Goal: Task Accomplishment & Management: Use online tool/utility

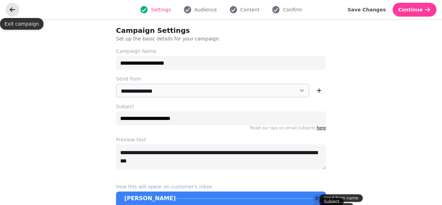
click at [13, 11] on icon "go back" at bounding box center [12, 9] width 7 height 7
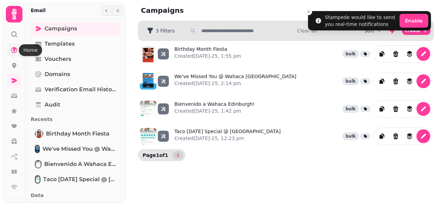
click at [12, 50] on icon at bounding box center [14, 50] width 7 height 7
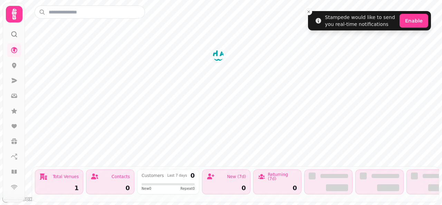
click at [220, 57] on img "Wahaca Edinburgh" at bounding box center [218, 55] width 11 height 11
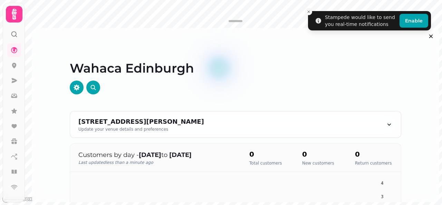
click at [310, 11] on icon "Close toast" at bounding box center [309, 12] width 4 height 4
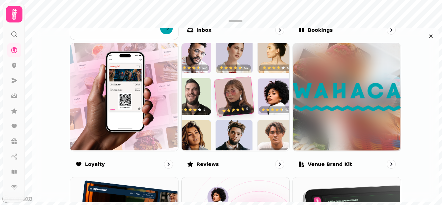
scroll to position [389, 0]
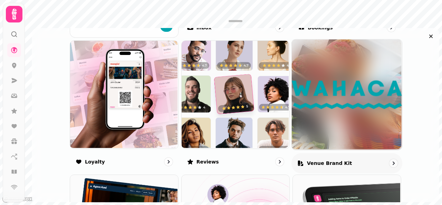
click at [334, 165] on div "Venue brand kit" at bounding box center [346, 163] width 111 height 20
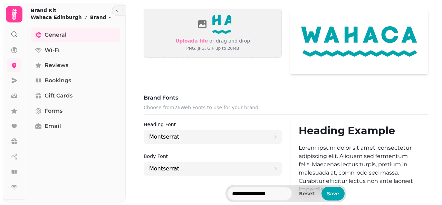
scroll to position [293, 0]
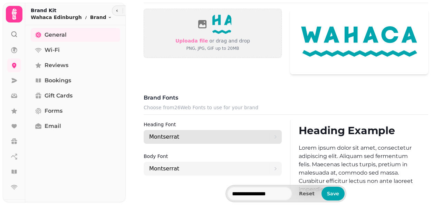
click at [259, 132] on div "Montserrat" at bounding box center [209, 137] width 120 height 14
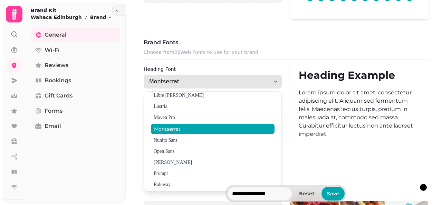
scroll to position [192, 0]
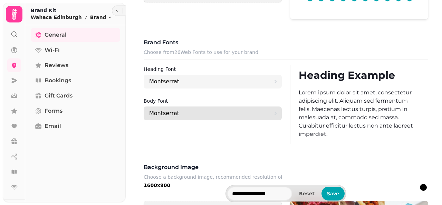
drag, startPoint x: 321, startPoint y: 122, endPoint x: 198, endPoint y: 106, distance: 123.6
click at [198, 106] on div "Montserrat" at bounding box center [209, 113] width 120 height 14
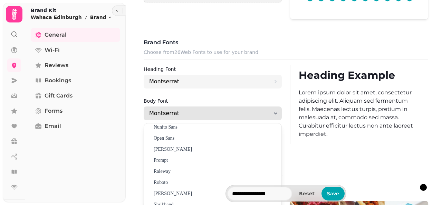
scroll to position [379, 0]
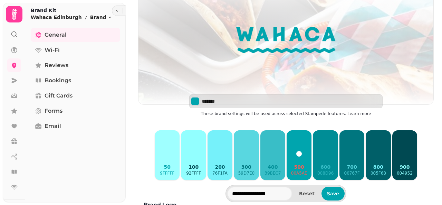
scroll to position [59, 0]
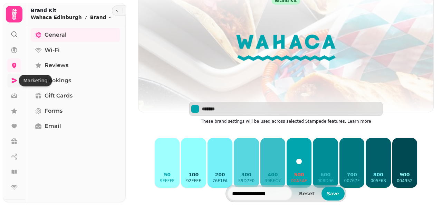
click at [12, 79] on icon at bounding box center [15, 80] width 6 height 5
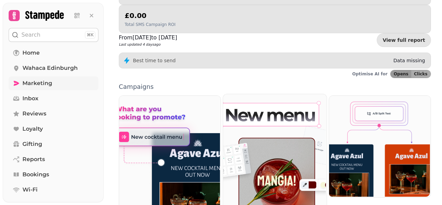
scroll to position [216, 0]
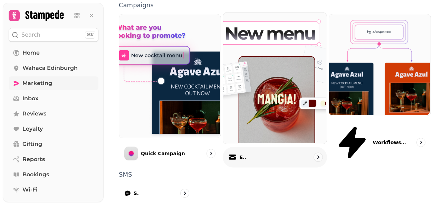
click at [257, 147] on div "Email" at bounding box center [275, 157] width 104 height 20
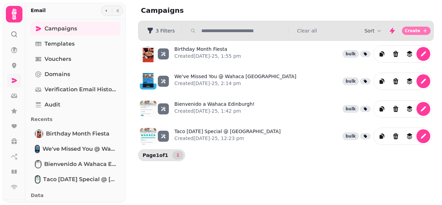
click at [416, 31] on span "Create" at bounding box center [413, 31] width 16 height 4
select select "**********"
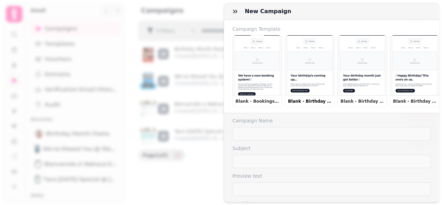
drag, startPoint x: 312, startPoint y: 85, endPoint x: 305, endPoint y: 84, distance: 6.7
click at [305, 84] on button "Blank - Birthday Next Month" at bounding box center [310, 71] width 50 height 72
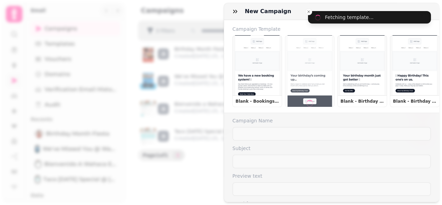
type input "**********"
click at [305, 84] on button "Blank - Birthday Next Month" at bounding box center [310, 71] width 50 height 72
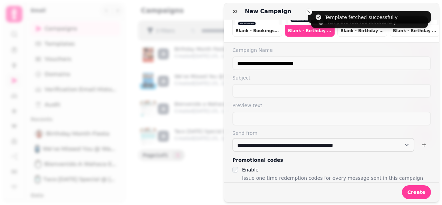
scroll to position [80, 0]
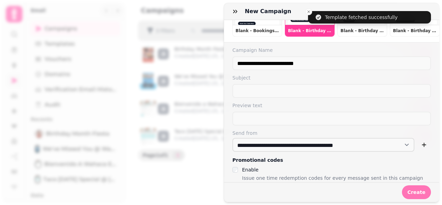
click at [409, 190] on span "Create" at bounding box center [416, 192] width 18 height 5
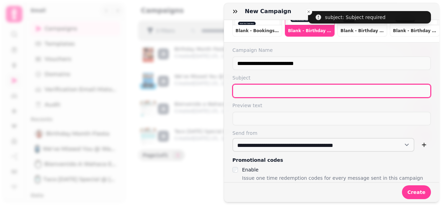
click at [283, 88] on input "text" at bounding box center [331, 91] width 199 height 14
click at [263, 88] on input "text" at bounding box center [331, 91] width 199 height 14
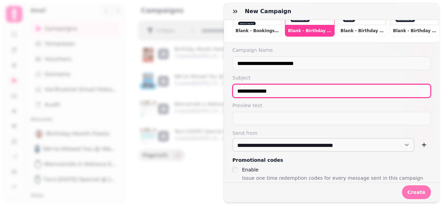
type input "**********"
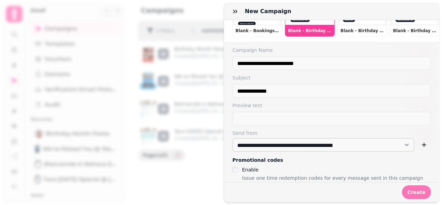
click at [412, 191] on button "Create" at bounding box center [416, 192] width 29 height 14
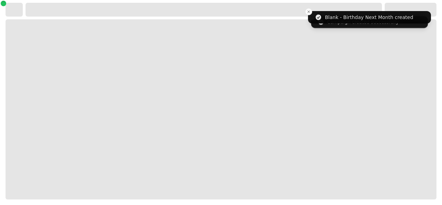
select select "***"
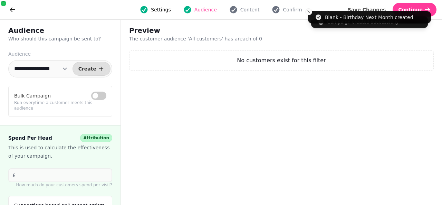
drag, startPoint x: 412, startPoint y: 191, endPoint x: 385, endPoint y: 188, distance: 27.1
click at [245, 13] on span "Content" at bounding box center [249, 9] width 19 height 7
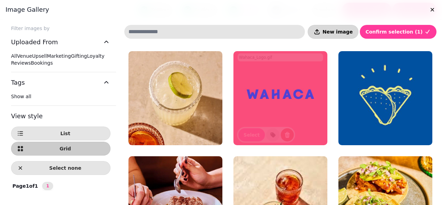
click at [337, 33] on span "New image" at bounding box center [337, 31] width 30 height 5
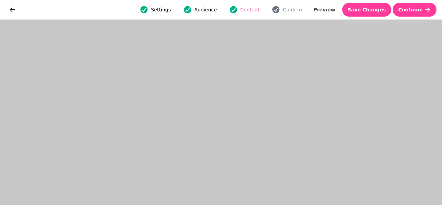
scroll to position [7, 0]
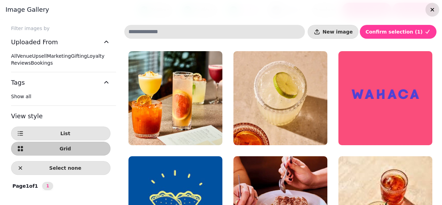
click at [429, 9] on icon "button" at bounding box center [432, 9] width 7 height 7
click at [335, 33] on span "New image" at bounding box center [337, 31] width 30 height 5
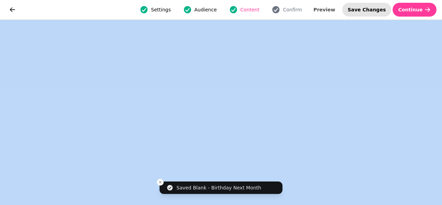
click at [377, 9] on span "Save Changes" at bounding box center [367, 9] width 38 height 5
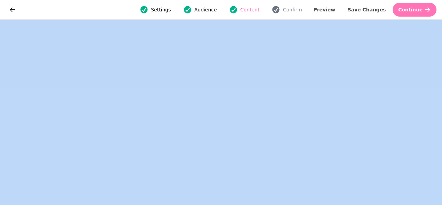
click at [407, 11] on span "Continue" at bounding box center [410, 9] width 25 height 5
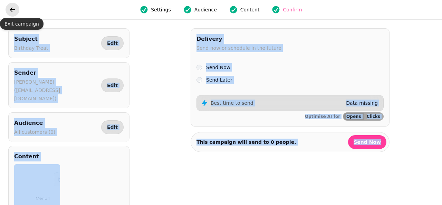
click at [10, 14] on button "go back" at bounding box center [13, 10] width 14 height 14
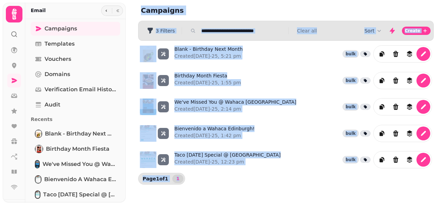
click at [215, 193] on div "Campaigns Filters 3 Filters Clear all Sort Create Blank - Birthday Next Month C…" at bounding box center [284, 102] width 316 height 205
click at [415, 31] on span "Create" at bounding box center [413, 31] width 16 height 4
select select "**********"
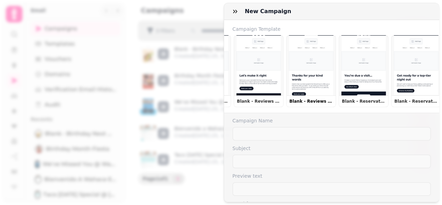
scroll to position [18, 0]
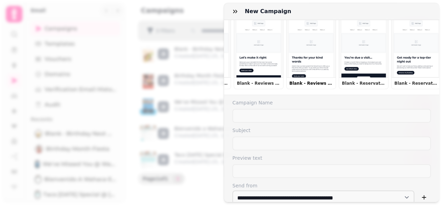
click at [316, 65] on button "Blank - Reviews Positive = push to Google" at bounding box center [311, 53] width 50 height 72
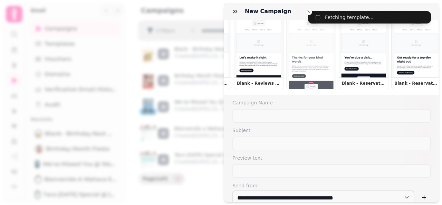
type input "**********"
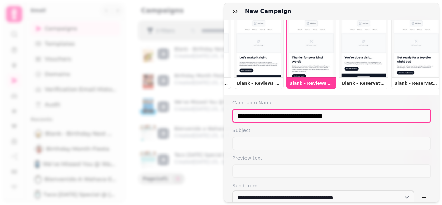
drag, startPoint x: 353, startPoint y: 122, endPoint x: 208, endPoint y: 126, distance: 145.1
click at [208, 126] on div "**********" at bounding box center [221, 108] width 442 height 194
type input "**********"
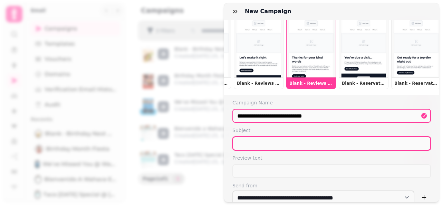
click at [265, 145] on input "text" at bounding box center [331, 143] width 199 height 14
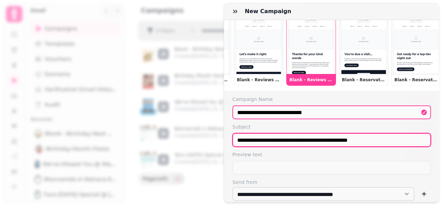
click at [307, 147] on input "**********" at bounding box center [331, 140] width 199 height 14
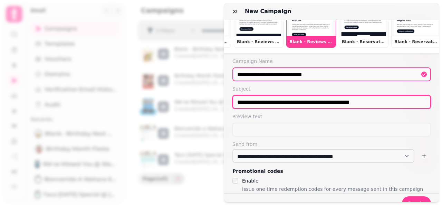
drag, startPoint x: 370, startPoint y: 108, endPoint x: 237, endPoint y: 112, distance: 133.3
click at [237, 109] on input "**********" at bounding box center [331, 102] width 199 height 14
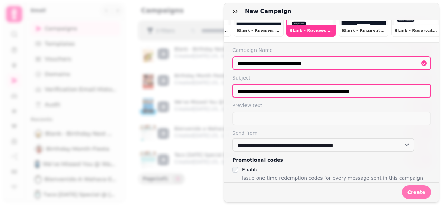
type input "**********"
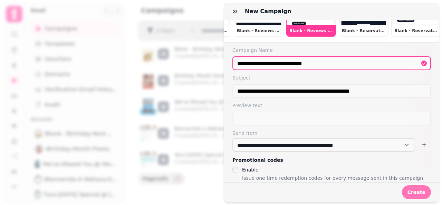
click at [412, 190] on span "Create" at bounding box center [416, 192] width 18 height 5
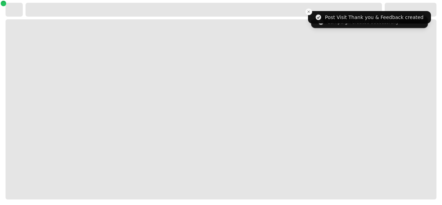
select select "***"
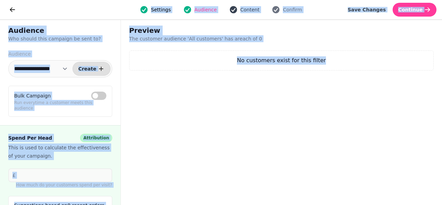
click at [240, 11] on span "Content" at bounding box center [249, 9] width 19 height 7
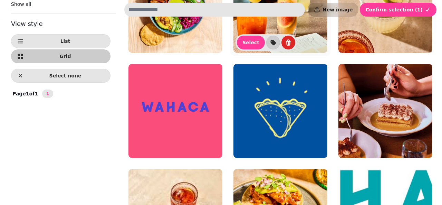
scroll to position [95, 0]
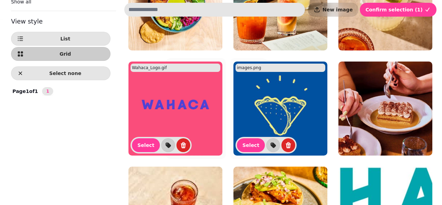
click at [168, 105] on img at bounding box center [175, 108] width 94 height 94
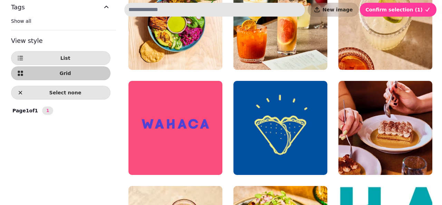
scroll to position [73, 0]
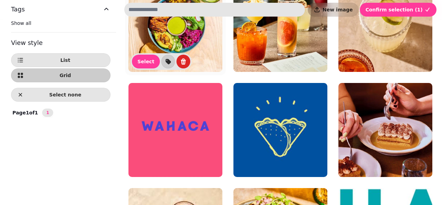
click at [166, 37] on img at bounding box center [175, 25] width 94 height 94
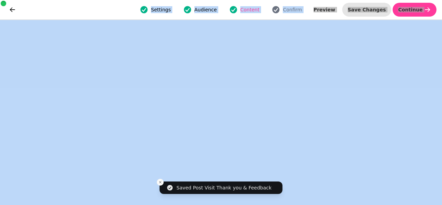
click at [372, 10] on span "Save Changes" at bounding box center [367, 9] width 38 height 5
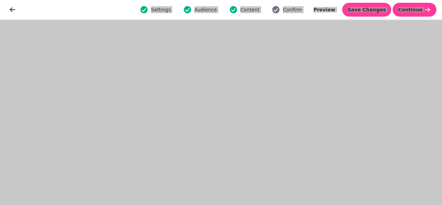
scroll to position [17, 0]
click at [249, 10] on span "Content" at bounding box center [249, 9] width 19 height 7
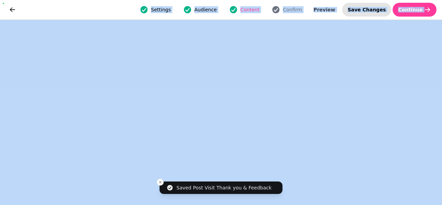
click at [370, 13] on button "Save Changes" at bounding box center [366, 10] width 49 height 14
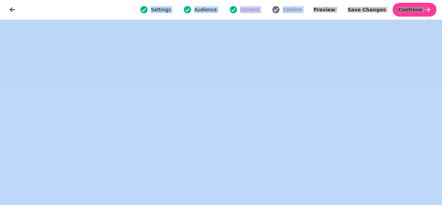
click at [247, 14] on div "Settings Audience Content Confirm" at bounding box center [221, 10] width 396 height 14
click at [246, 10] on span "Content" at bounding box center [249, 9] width 19 height 7
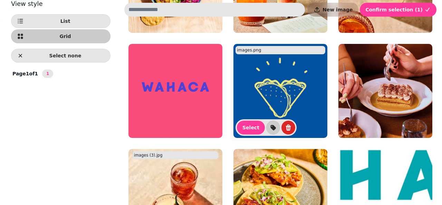
scroll to position [0, 0]
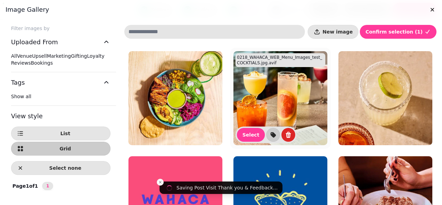
click at [292, 93] on img at bounding box center [280, 98] width 94 height 94
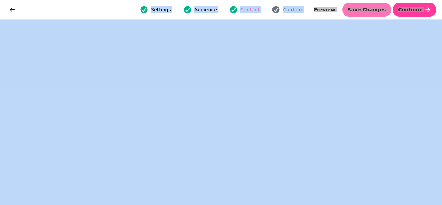
click at [373, 7] on span "Save Changes" at bounding box center [367, 9] width 38 height 5
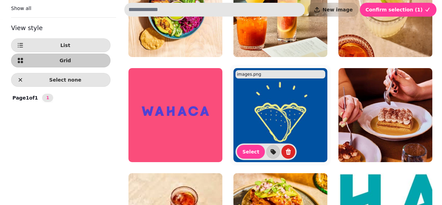
scroll to position [184, 0]
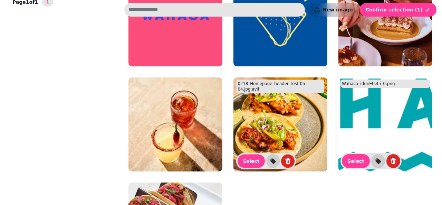
click at [373, 128] on img at bounding box center [385, 124] width 94 height 94
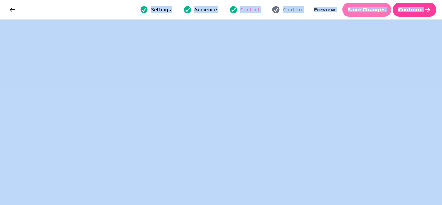
click at [368, 10] on span "Save Changes" at bounding box center [367, 9] width 38 height 5
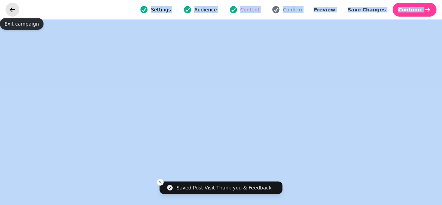
click at [9, 8] on icon "go back" at bounding box center [12, 9] width 7 height 7
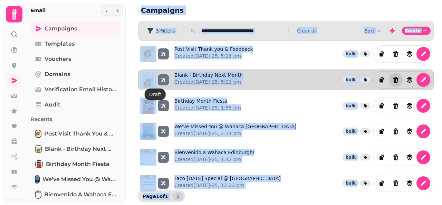
click at [396, 78] on icon "Delete" at bounding box center [395, 80] width 5 height 6
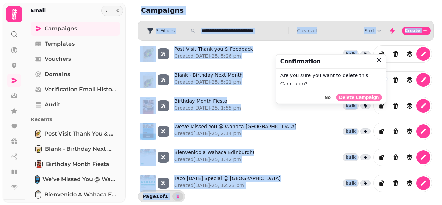
click at [358, 96] on span "Delete Campaign" at bounding box center [359, 97] width 40 height 4
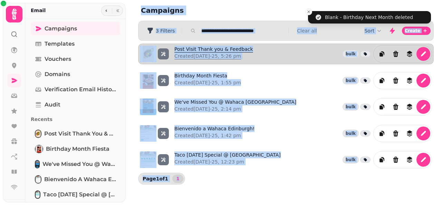
click at [195, 48] on link "Post Visit Thank you & Feedback Created 17th Aug-25, 5:26 pm" at bounding box center [213, 54] width 79 height 17
select select "**********"
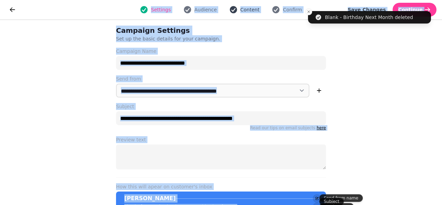
click at [247, 6] on span "Content" at bounding box center [249, 9] width 19 height 7
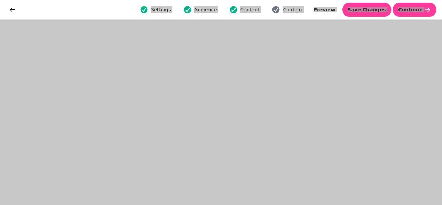
scroll to position [17, 0]
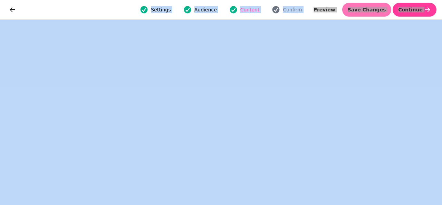
click at [376, 11] on span "Save Changes" at bounding box center [367, 9] width 38 height 5
click at [376, 9] on span "Save Changes" at bounding box center [367, 9] width 38 height 5
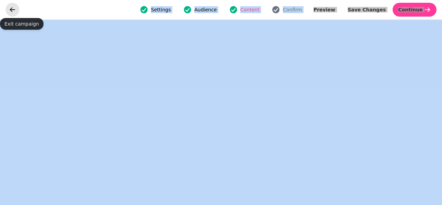
click at [12, 11] on icon "go back" at bounding box center [12, 9] width 5 height 4
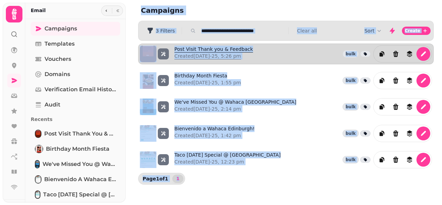
click at [191, 46] on link "Post Visit Thank you & Feedback Created 17th Aug-25, 5:26 pm" at bounding box center [213, 54] width 79 height 17
select select "**********"
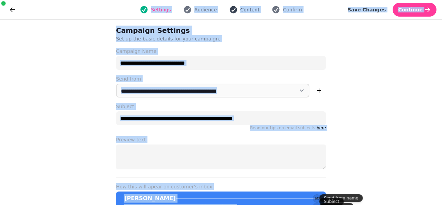
click at [246, 12] on span "Content" at bounding box center [249, 9] width 19 height 7
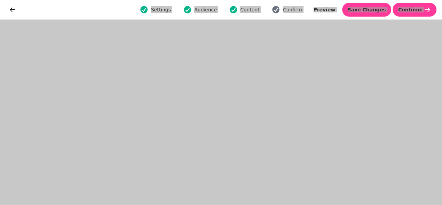
scroll to position [17, 0]
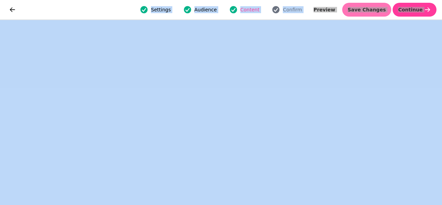
click at [375, 11] on span "Save Changes" at bounding box center [367, 9] width 38 height 5
click at [375, 9] on span "Save Changes" at bounding box center [367, 9] width 38 height 5
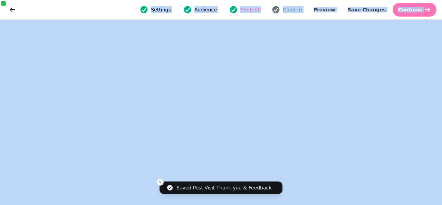
click at [416, 13] on button "Continue" at bounding box center [415, 10] width 44 height 14
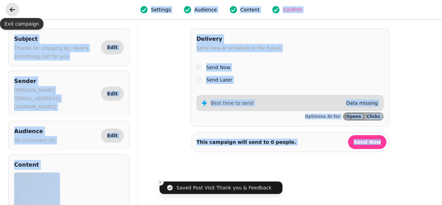
click at [9, 9] on icon "go back" at bounding box center [12, 9] width 7 height 7
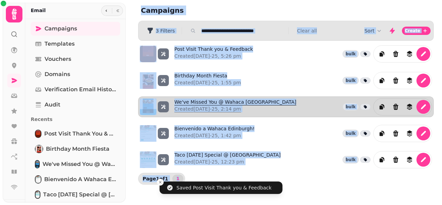
drag, startPoint x: 255, startPoint y: 41, endPoint x: 248, endPoint y: 105, distance: 64.6
click at [248, 105] on div "Post Visit Thank you & Feedback Created 17th Aug-25, 5:26 pm bulk Birthday Mont…" at bounding box center [286, 107] width 296 height 132
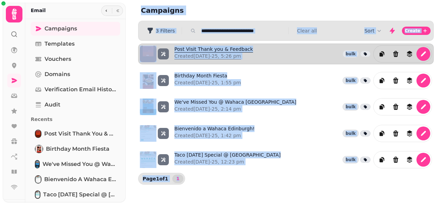
click at [211, 47] on link "Post Visit Thank you & Feedback Created 17th Aug-25, 5:26 pm" at bounding box center [213, 54] width 79 height 17
select select "**********"
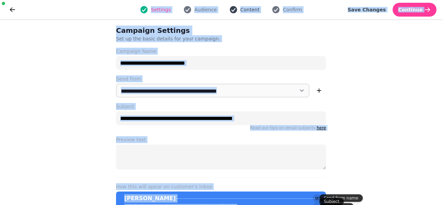
click at [249, 10] on span "Content" at bounding box center [249, 9] width 19 height 7
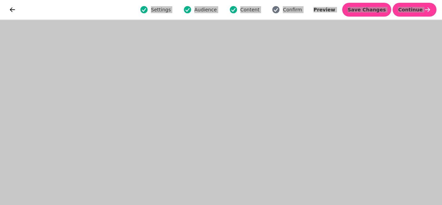
drag, startPoint x: 240, startPoint y: 7, endPoint x: 231, endPoint y: 12, distance: 10.2
click at [231, 12] on icon "button" at bounding box center [233, 9] width 7 height 7
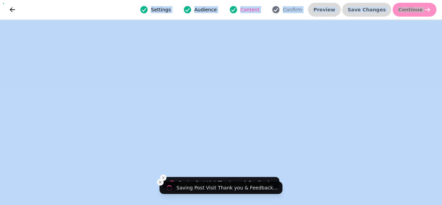
click at [245, 9] on span "Content" at bounding box center [249, 9] width 19 height 7
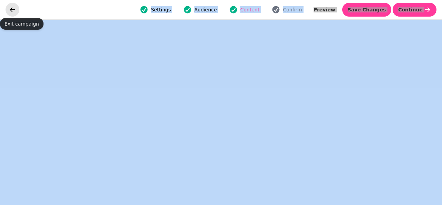
click at [15, 13] on icon "go back" at bounding box center [12, 9] width 7 height 7
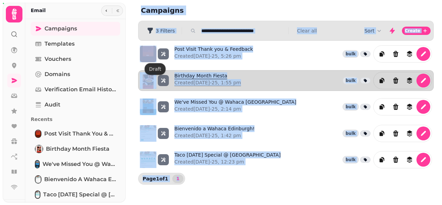
click at [211, 77] on link "Birthday Month Fiesta Created 15th Aug-25, 1:55 pm" at bounding box center [207, 80] width 67 height 17
select select "**********"
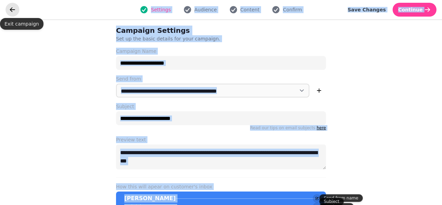
click at [13, 13] on icon "go back" at bounding box center [12, 9] width 7 height 7
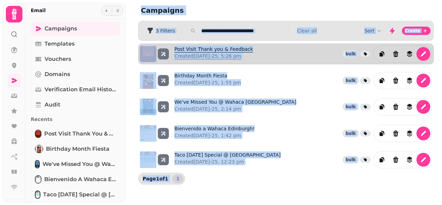
click at [182, 52] on p "Created 17th Aug-25, 5:26 pm" at bounding box center [213, 55] width 79 height 7
select select "**********"
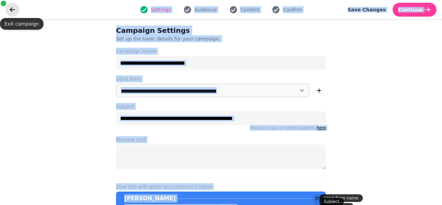
click at [11, 11] on icon "go back" at bounding box center [12, 9] width 7 height 7
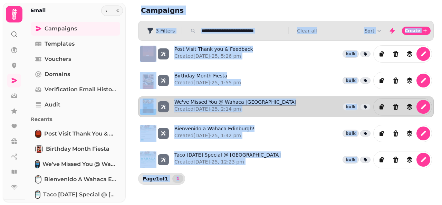
click at [200, 98] on link "We've Missed You @ Wahaca Edinburgh Created 15th Aug-25, 2:14 pm" at bounding box center [235, 106] width 122 height 17
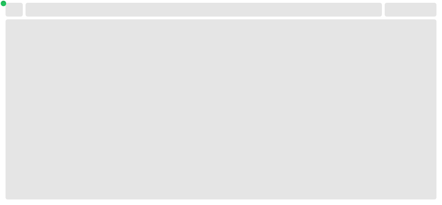
select select "**********"
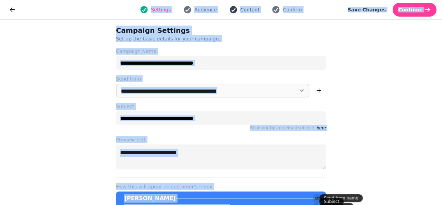
click at [242, 9] on span "Content" at bounding box center [249, 9] width 19 height 7
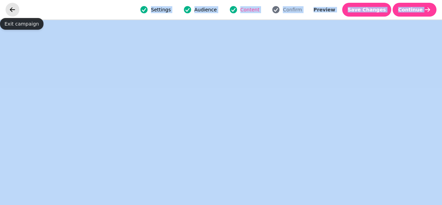
click at [13, 9] on icon "go back" at bounding box center [12, 9] width 5 height 4
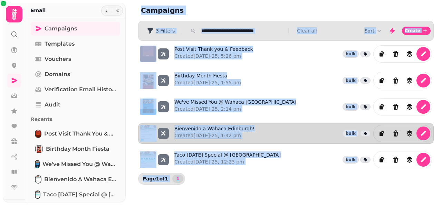
click at [212, 125] on link "Bienvenido a Wahaca Edinburgh! Created 15th Aug-25, 1:42 pm" at bounding box center [214, 133] width 80 height 17
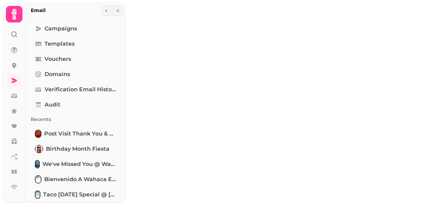
type input "**********"
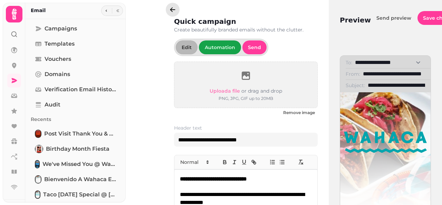
click at [169, 8] on button "button" at bounding box center [173, 10] width 14 height 14
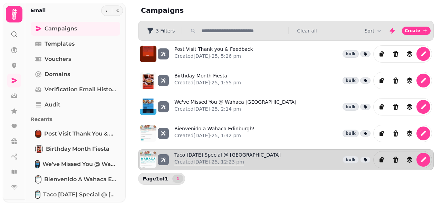
click at [208, 153] on link "Taco Tuesday Special @ Wahaca Edinburgh Created 14th Aug-25, 12:23 pm" at bounding box center [227, 159] width 106 height 17
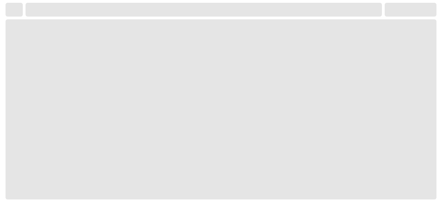
select select "**********"
select select
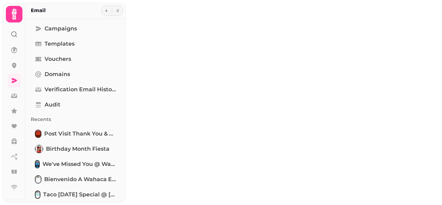
type input "**********"
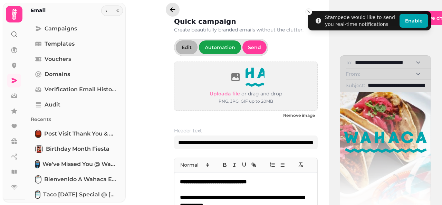
click at [176, 10] on button "button" at bounding box center [173, 10] width 14 height 14
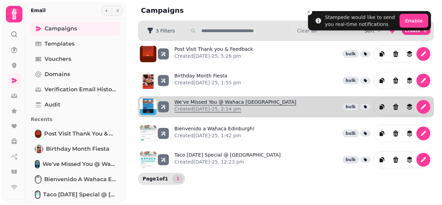
click at [209, 101] on link "We've Missed You @ Wahaca Edinburgh Created 15th Aug-25, 2:14 pm" at bounding box center [235, 106] width 122 height 17
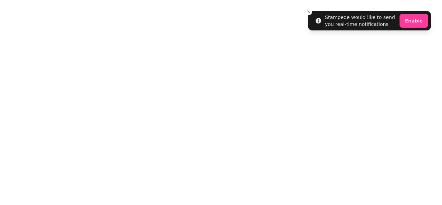
select select "**********"
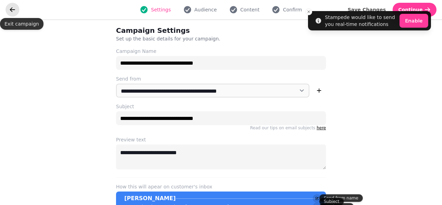
click at [13, 9] on icon "go back" at bounding box center [12, 9] width 5 height 4
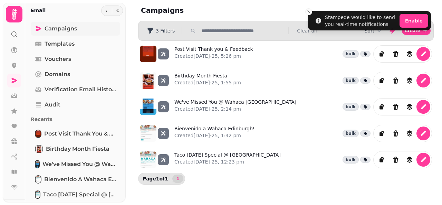
click at [52, 29] on span "Campaigns" at bounding box center [61, 29] width 32 height 8
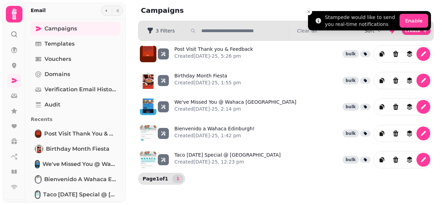
click at [307, 10] on icon "Close toast" at bounding box center [309, 12] width 4 height 4
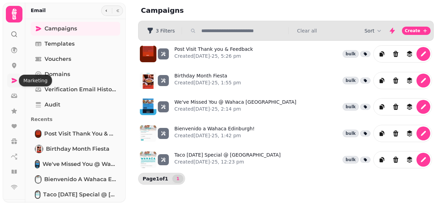
click at [10, 82] on link at bounding box center [14, 81] width 14 height 14
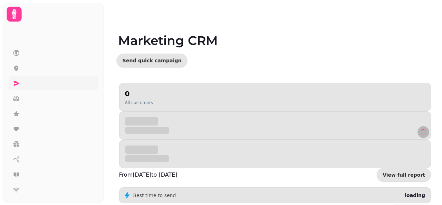
click at [14, 80] on icon at bounding box center [16, 83] width 7 height 7
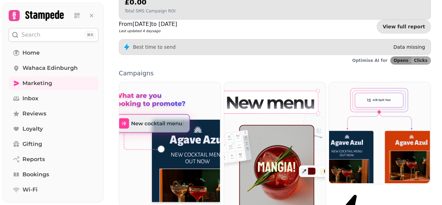
scroll to position [152, 0]
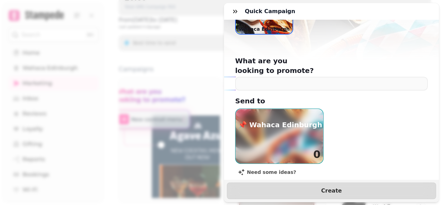
scroll to position [85, 0]
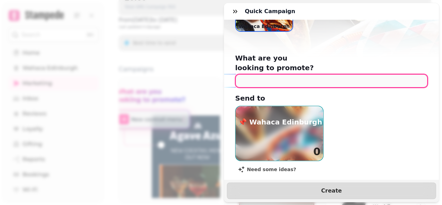
click at [264, 74] on input "text" at bounding box center [331, 81] width 193 height 14
click at [251, 74] on input "text" at bounding box center [331, 81] width 193 height 14
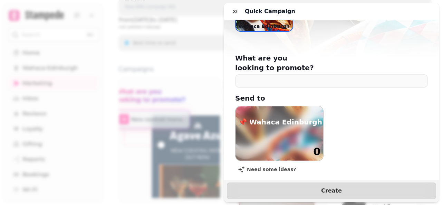
click at [255, 121] on div "button" at bounding box center [279, 133] width 88 height 55
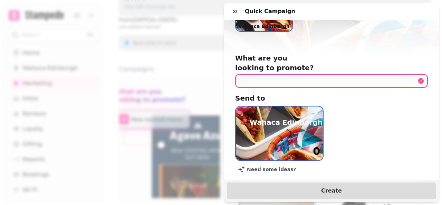
scroll to position [99, 0]
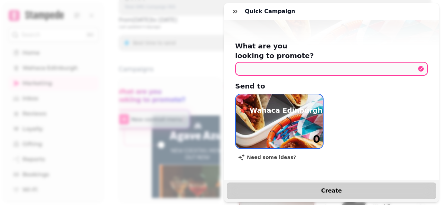
click at [321, 188] on span "Create" at bounding box center [331, 191] width 192 height 6
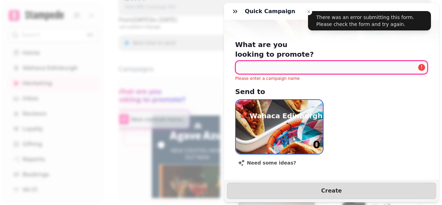
click at [260, 60] on input "text" at bounding box center [331, 67] width 193 height 14
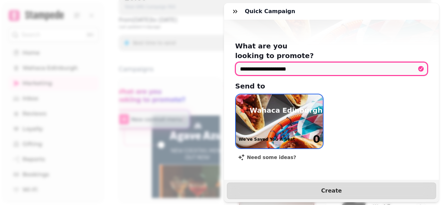
type input "**********"
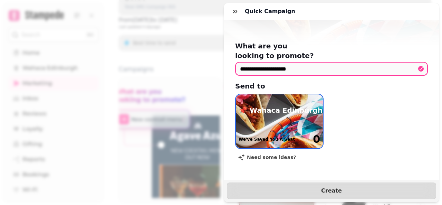
click at [287, 108] on img "button" at bounding box center [279, 121] width 87 height 54
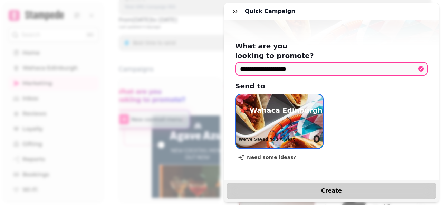
click at [312, 188] on span "Create" at bounding box center [331, 191] width 192 height 6
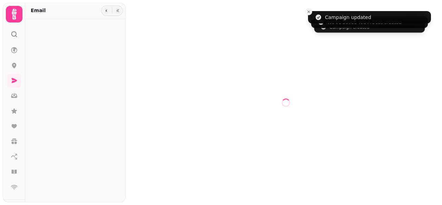
select select "**********"
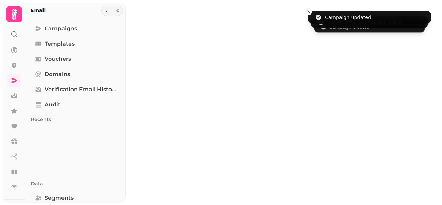
type input "**********"
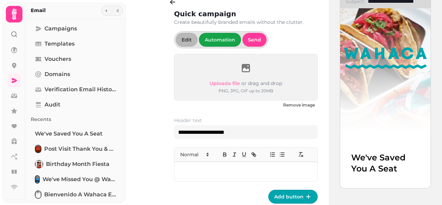
scroll to position [97, 0]
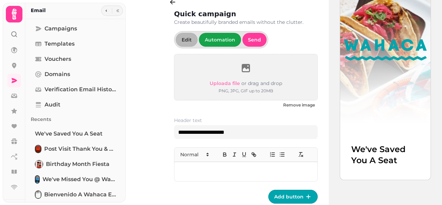
click at [403, 155] on h1 "We've Saved You A Seat" at bounding box center [385, 155] width 68 height 22
click at [395, 158] on h1 "We've Saved You A Seat" at bounding box center [385, 155] width 68 height 22
click at [212, 163] on div at bounding box center [245, 171] width 143 height 19
click at [193, 171] on p at bounding box center [246, 171] width 132 height 8
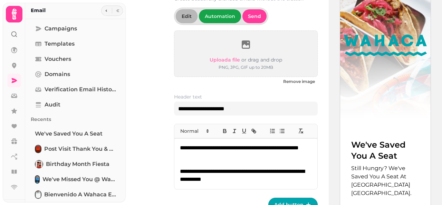
scroll to position [39, 0]
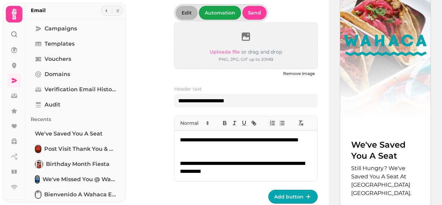
drag, startPoint x: 282, startPoint y: 195, endPoint x: 274, endPoint y: 197, distance: 7.8
click at [274, 197] on span "Add button" at bounding box center [288, 196] width 29 height 5
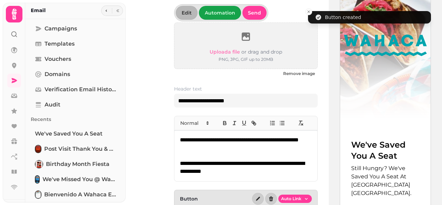
scroll to position [59, 0]
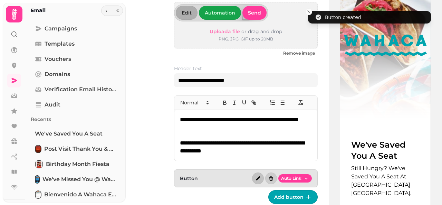
click at [257, 176] on icon "button" at bounding box center [258, 178] width 4 height 4
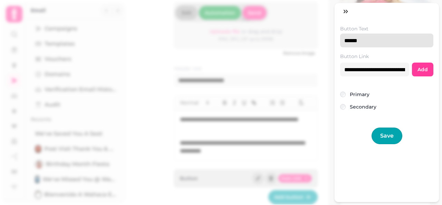
click at [369, 42] on input "******" at bounding box center [386, 40] width 93 height 14
type input "*"
type input "********"
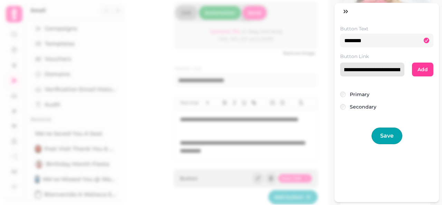
drag, startPoint x: 343, startPoint y: 71, endPoint x: 442, endPoint y: 70, distance: 99.1
click at [442, 70] on div "**********" at bounding box center [221, 108] width 442 height 194
click at [368, 179] on div "Button Text ******** Button Link Add Primary Secondary Save" at bounding box center [387, 111] width 104 height 182
drag, startPoint x: 343, startPoint y: 71, endPoint x: 441, endPoint y: 74, distance: 98.1
click at [441, 74] on div "Button Text ******** Button Link Add Primary Secondary Save" at bounding box center [221, 108] width 442 height 194
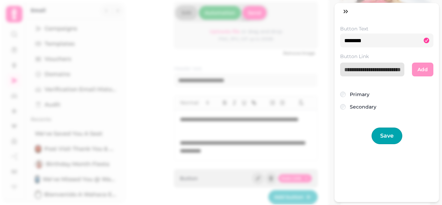
drag, startPoint x: 402, startPoint y: 69, endPoint x: 325, endPoint y: 71, distance: 76.7
click at [325, 71] on div "Button Text ******** Button Link Add Primary Secondary Save" at bounding box center [221, 108] width 442 height 194
paste input "**********"
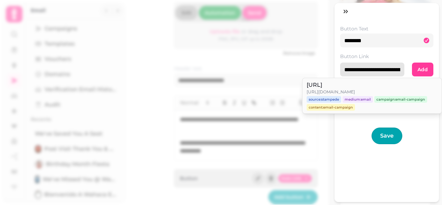
scroll to position [0, 42]
type input "**********"
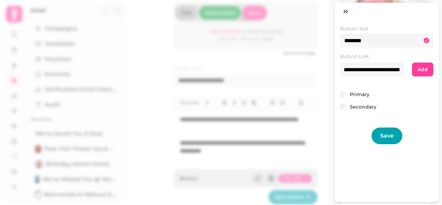
click at [388, 182] on div "**********" at bounding box center [387, 111] width 104 height 182
click at [378, 141] on button "Save" at bounding box center [387, 135] width 31 height 17
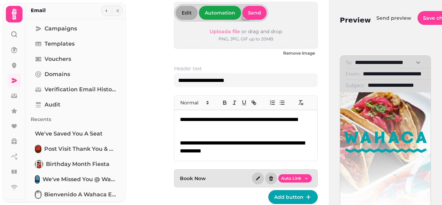
click at [376, 124] on img at bounding box center [385, 142] width 83 height 88
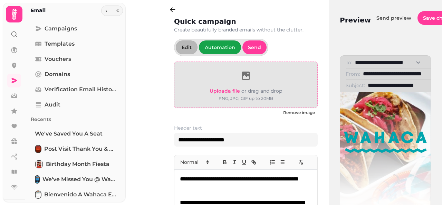
click at [222, 91] on span "Upload a file" at bounding box center [225, 91] width 30 height 6
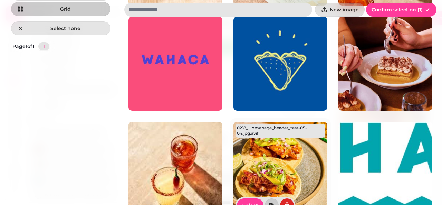
scroll to position [126, 0]
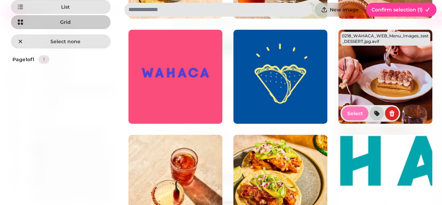
click at [348, 111] on span "Select" at bounding box center [355, 113] width 16 height 5
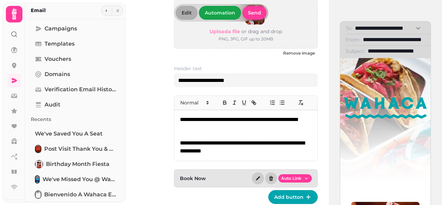
scroll to position [0, 0]
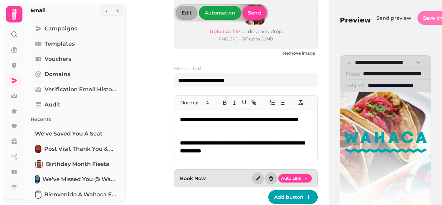
click at [433, 19] on span "Save changes" at bounding box center [440, 18] width 35 height 5
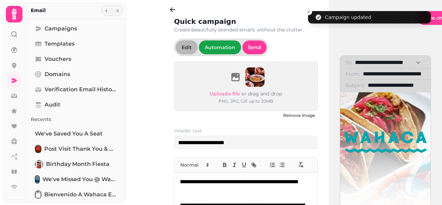
click at [329, 59] on div "**********" at bounding box center [385, 102] width 113 height 205
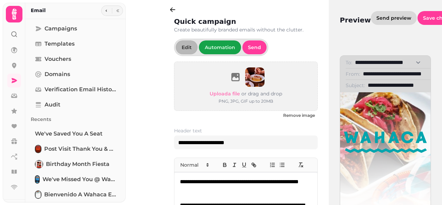
click at [379, 20] on span "Send preview" at bounding box center [393, 18] width 35 height 5
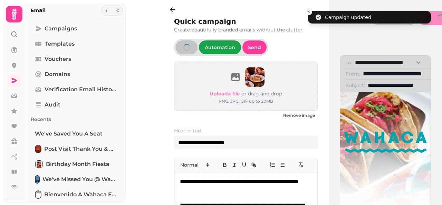
select select "**********"
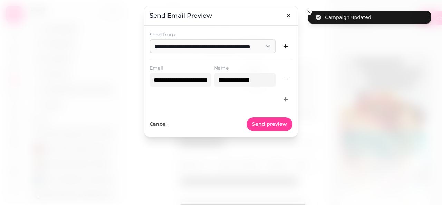
click at [308, 12] on div at bounding box center [221, 102] width 442 height 205
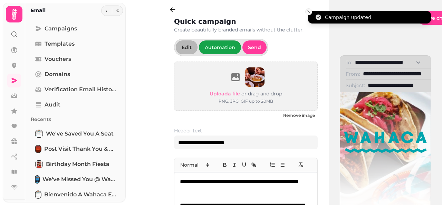
click at [307, 9] on button "Close toast" at bounding box center [308, 11] width 7 height 7
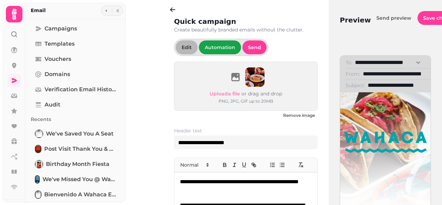
click at [339, 20] on div "**********" at bounding box center [385, 102] width 113 height 205
drag, startPoint x: 350, startPoint y: 22, endPoint x: 116, endPoint y: 9, distance: 235.1
click at [116, 9] on button "button" at bounding box center [118, 11] width 8 height 8
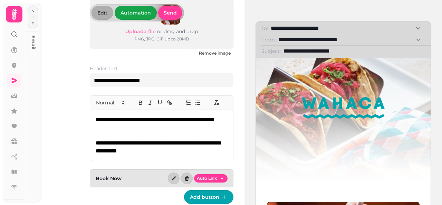
scroll to position [34, 0]
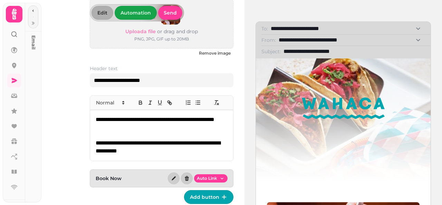
drag, startPoint x: 293, startPoint y: 178, endPoint x: 276, endPoint y: 182, distance: 18.4
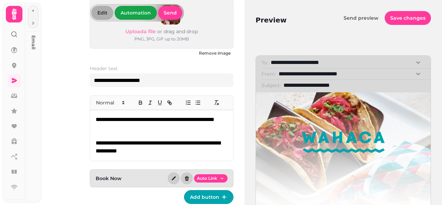
scroll to position [0, 0]
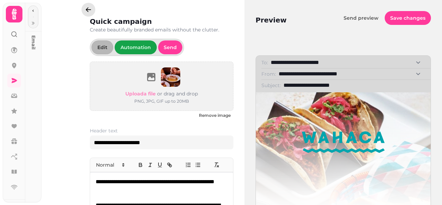
click at [86, 8] on icon "button" at bounding box center [88, 9] width 7 height 7
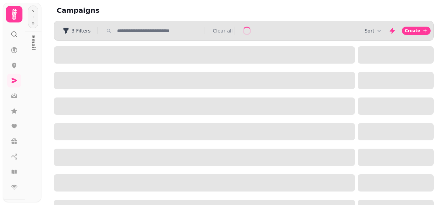
click at [86, 8] on h2 "Campaigns" at bounding box center [123, 11] width 133 height 10
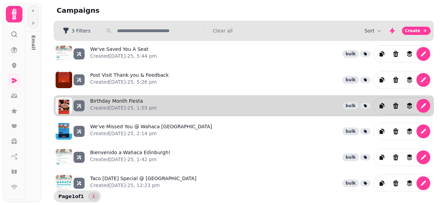
drag, startPoint x: 199, startPoint y: 51, endPoint x: 198, endPoint y: 99, distance: 47.7
click at [198, 99] on div "We've Saved You A Seat Created 17th Aug-25, 5:44 pm bulk Post Visit Thank you &…" at bounding box center [244, 118] width 380 height 155
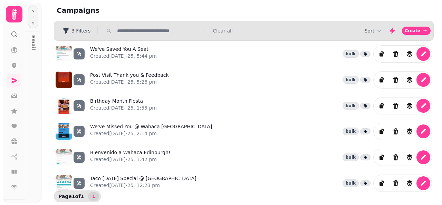
click at [208, 167] on div "We've Saved You A Seat Created 17th Aug-25, 5:44 pm bulk Post Visit Thank you &…" at bounding box center [244, 118] width 380 height 155
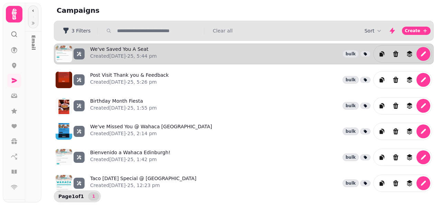
click at [367, 53] on icon at bounding box center [365, 54] width 4 height 4
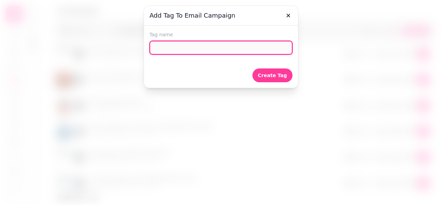
click at [189, 46] on input "text" at bounding box center [221, 48] width 143 height 14
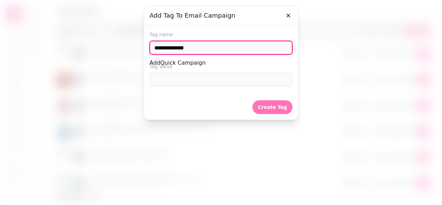
type input "**********"
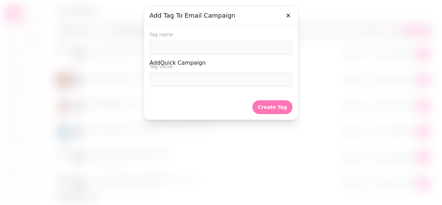
click at [274, 107] on span "Create Tag" at bounding box center [272, 107] width 29 height 5
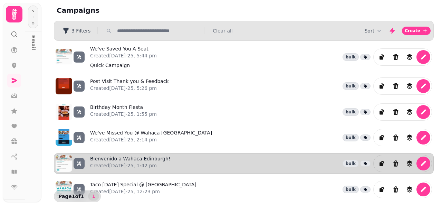
click at [120, 155] on link "Bienvenido a Wahaca Edinburgh! Created 15th Aug-25, 1:42 pm" at bounding box center [130, 163] width 80 height 17
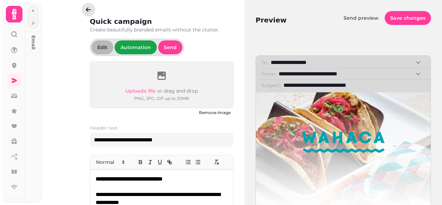
click at [88, 12] on icon "button" at bounding box center [88, 9] width 7 height 7
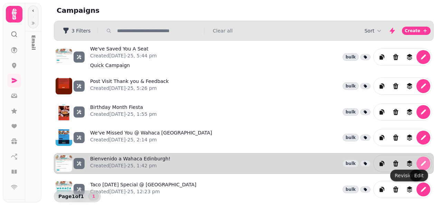
click at [420, 160] on icon "edit" at bounding box center [423, 163] width 7 height 7
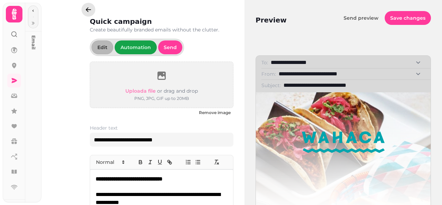
click at [85, 12] on button "button" at bounding box center [88, 10] width 14 height 14
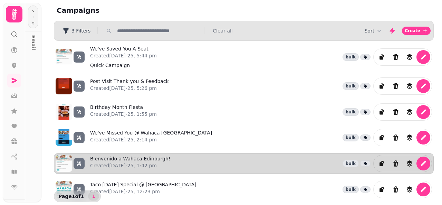
click at [364, 162] on icon at bounding box center [365, 163] width 3 height 3
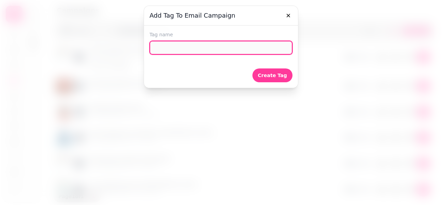
click at [168, 47] on input "text" at bounding box center [221, 48] width 143 height 14
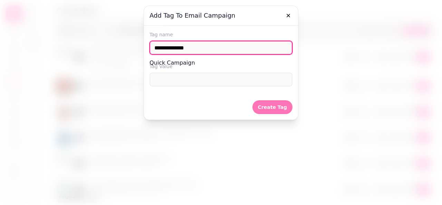
type input "**********"
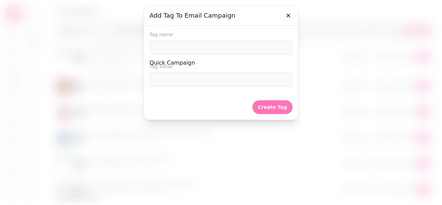
click at [282, 111] on button "Create Tag" at bounding box center [272, 107] width 40 height 14
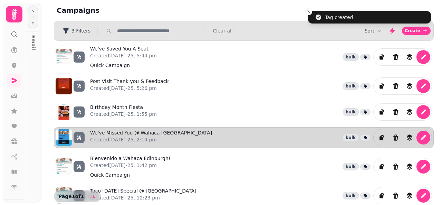
scroll to position [12, 0]
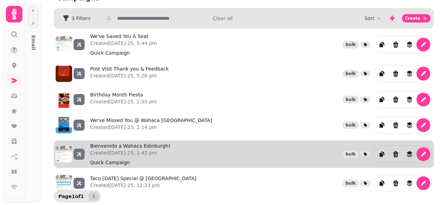
click at [363, 153] on icon at bounding box center [365, 154] width 4 height 4
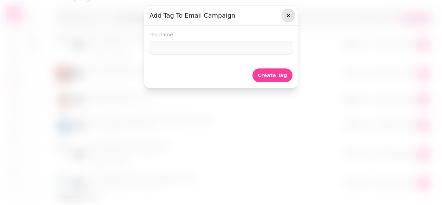
click at [287, 17] on icon "button" at bounding box center [288, 15] width 3 height 3
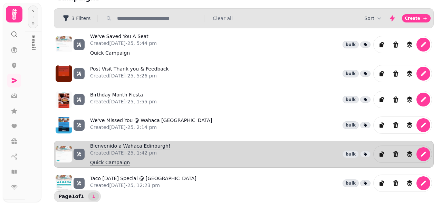
click at [105, 161] on span "Quick Campaign" at bounding box center [110, 163] width 40 height 6
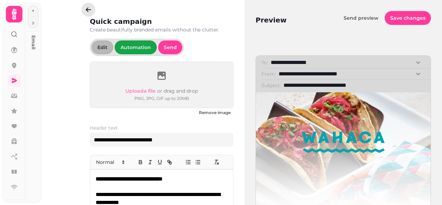
click at [89, 13] on button "button" at bounding box center [88, 10] width 14 height 14
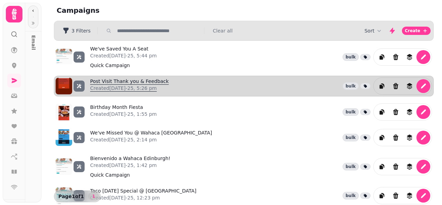
click at [135, 80] on link "Post Visit Thank you & Feedback Created 17th Aug-25, 5:26 pm" at bounding box center [129, 86] width 79 height 17
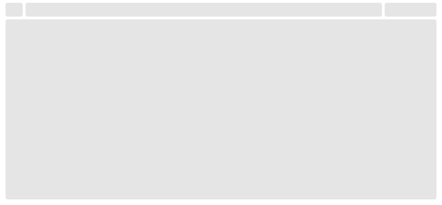
select select "**********"
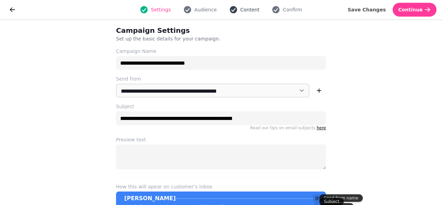
click at [251, 10] on span "Content" at bounding box center [249, 9] width 19 height 7
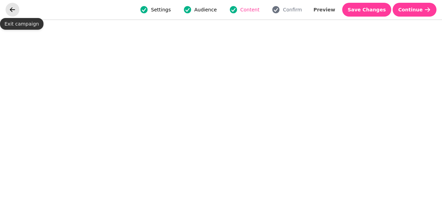
click at [12, 10] on icon "go back" at bounding box center [12, 9] width 7 height 7
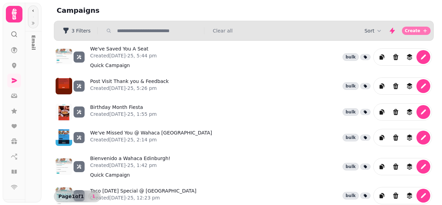
click at [413, 30] on span "Create" at bounding box center [413, 31] width 16 height 4
select select "**********"
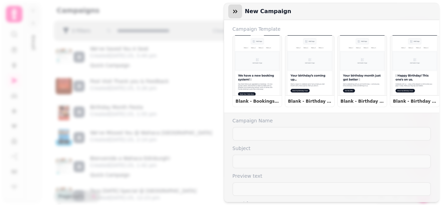
click at [235, 12] on icon "button" at bounding box center [235, 11] width 4 height 3
